Goal: Find contact information: Find contact information

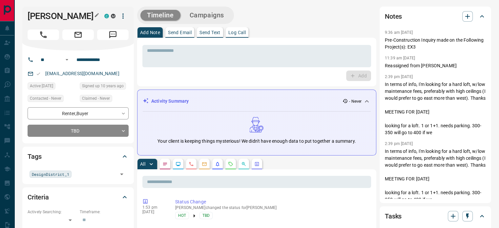
click at [99, 15] on button "button" at bounding box center [97, 15] width 9 height 9
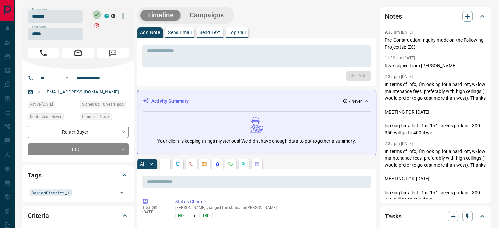
click at [99, 15] on button "button" at bounding box center [97, 14] width 9 height 9
click at [67, 16] on input "*******" at bounding box center [55, 16] width 55 height 12
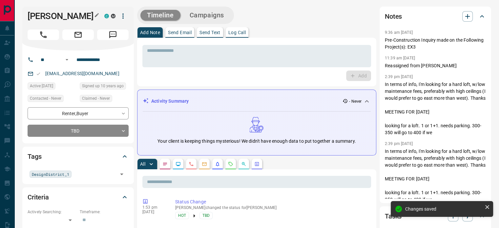
click at [96, 16] on icon "button" at bounding box center [96, 14] width 5 height 5
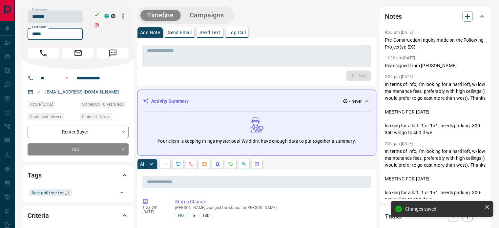
click at [62, 34] on input "*****" at bounding box center [55, 34] width 55 height 12
click at [112, 77] on input "**********" at bounding box center [99, 78] width 51 height 10
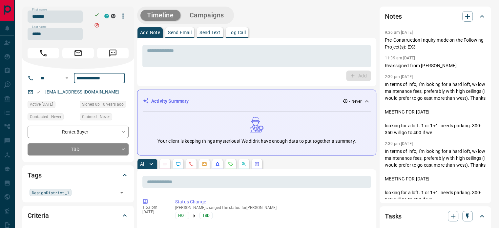
click at [110, 92] on div "[EMAIL_ADDRESS][DOMAIN_NAME]" at bounding box center [78, 92] width 101 height 11
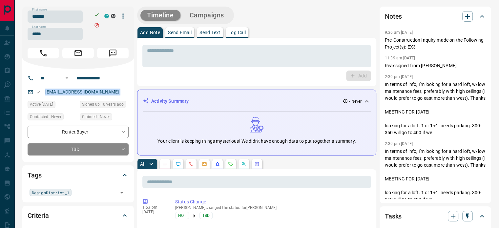
click at [110, 92] on div "[EMAIL_ADDRESS][DOMAIN_NAME]" at bounding box center [78, 92] width 101 height 11
copy link "[EMAIL_ADDRESS][DOMAIN_NAME]"
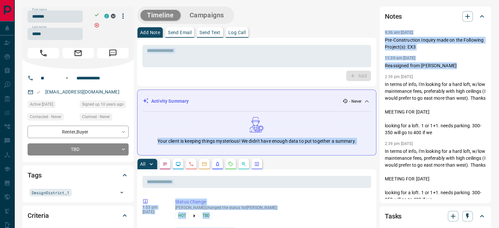
drag, startPoint x: 457, startPoint y: 67, endPoint x: 377, endPoint y: 35, distance: 85.9
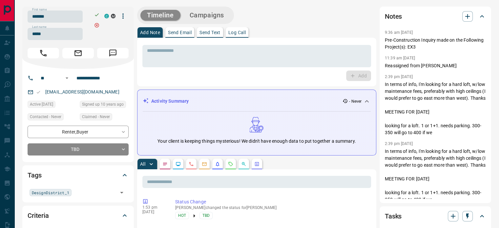
click at [456, 65] on p "Reassigned from [PERSON_NAME]" at bounding box center [435, 65] width 101 height 7
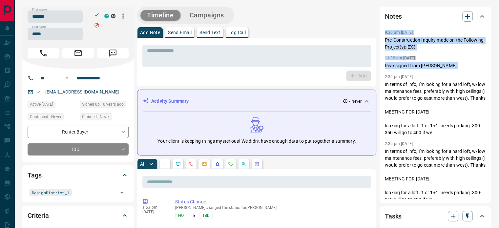
copy div "9:36 am [DATE] Pin Pre-Construction Inquiry made on the Following Project(s): E…"
drag, startPoint x: 456, startPoint y: 65, endPoint x: 382, endPoint y: 30, distance: 81.9
click at [382, 30] on div "Notes 9:36 am [DATE] Pre-Construction Inquiry made on the Following Project(s):…" at bounding box center [436, 105] width 112 height 196
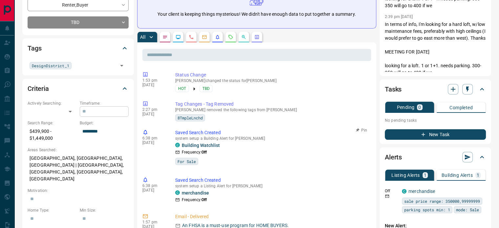
scroll to position [131, 0]
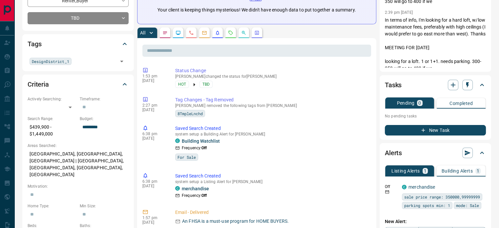
click at [52, 151] on p "[GEOGRAPHIC_DATA], [GEOGRAPHIC_DATA], [GEOGRAPHIC_DATA] | [GEOGRAPHIC_DATA], [G…" at bounding box center [78, 164] width 101 height 31
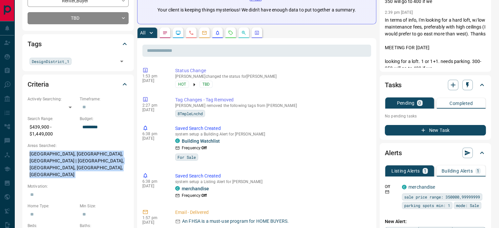
copy p "[GEOGRAPHIC_DATA], [GEOGRAPHIC_DATA], [GEOGRAPHIC_DATA] | [GEOGRAPHIC_DATA], [G…"
click at [191, 31] on icon "Calls" at bounding box center [191, 32] width 5 height 5
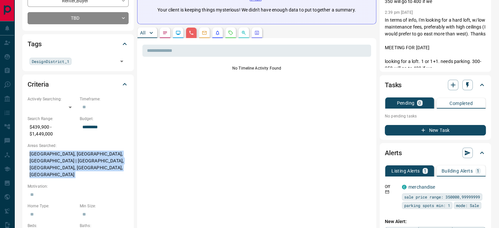
scroll to position [0, 0]
